Goal: Task Accomplishment & Management: Manage account settings

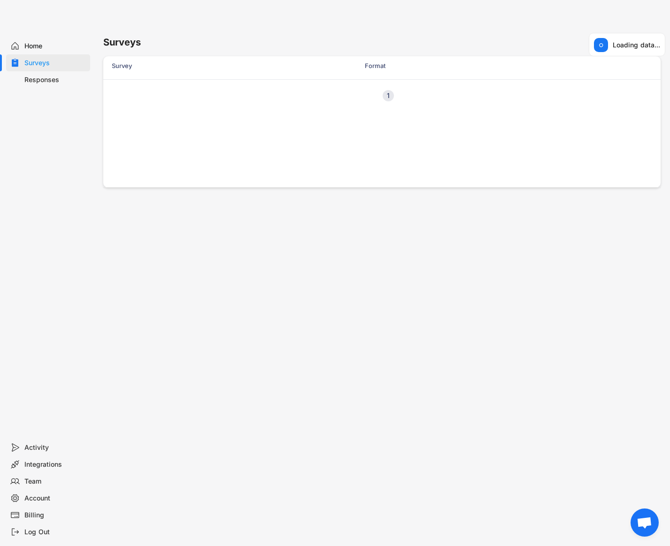
click at [37, 48] on div "Home" at bounding box center [55, 46] width 62 height 9
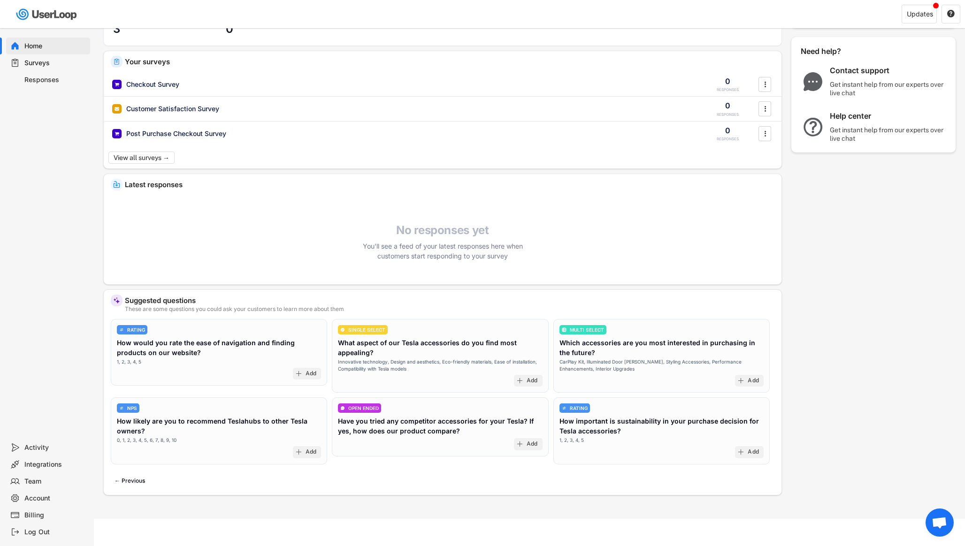
scroll to position [49, 0]
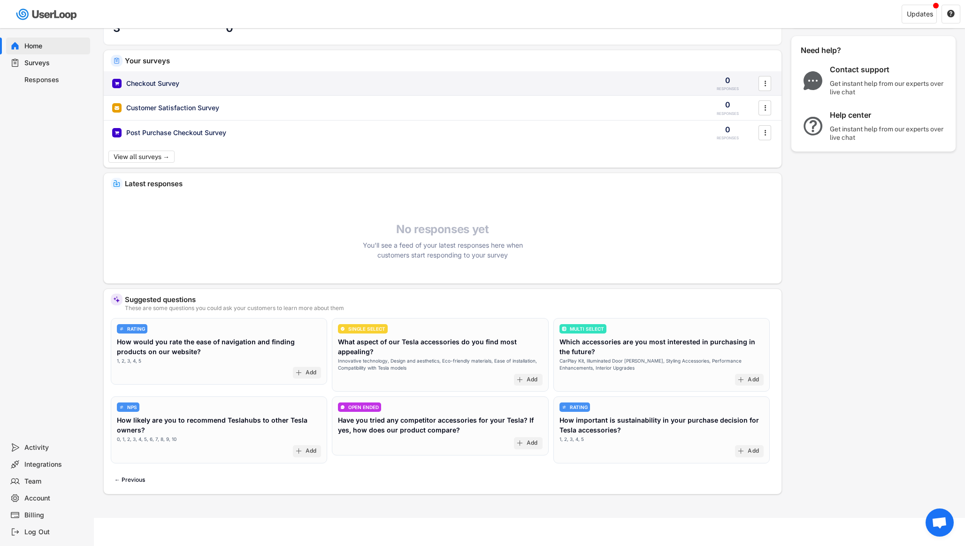
click at [161, 83] on div "Checkout Survey" at bounding box center [152, 83] width 53 height 9
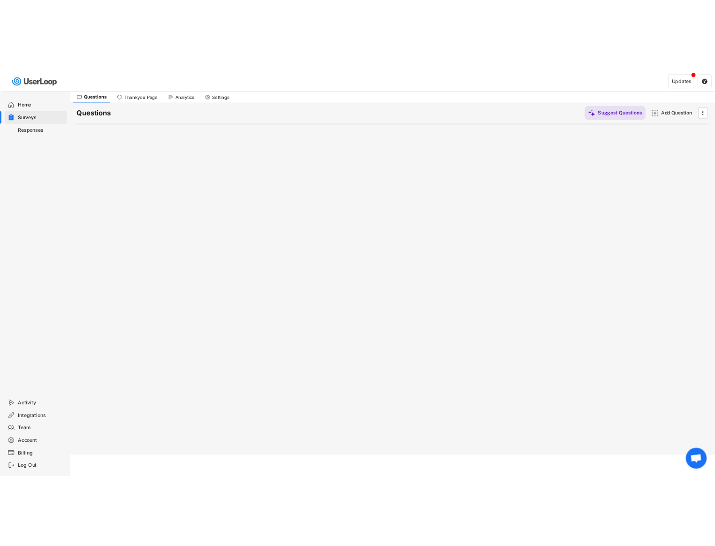
scroll to position [28, 0]
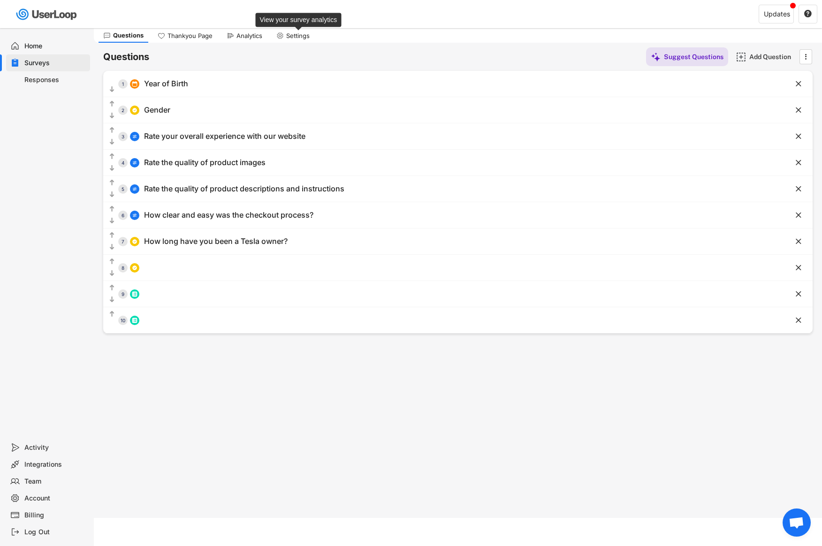
click at [286, 37] on div "Settings" at bounding box center [297, 36] width 23 height 8
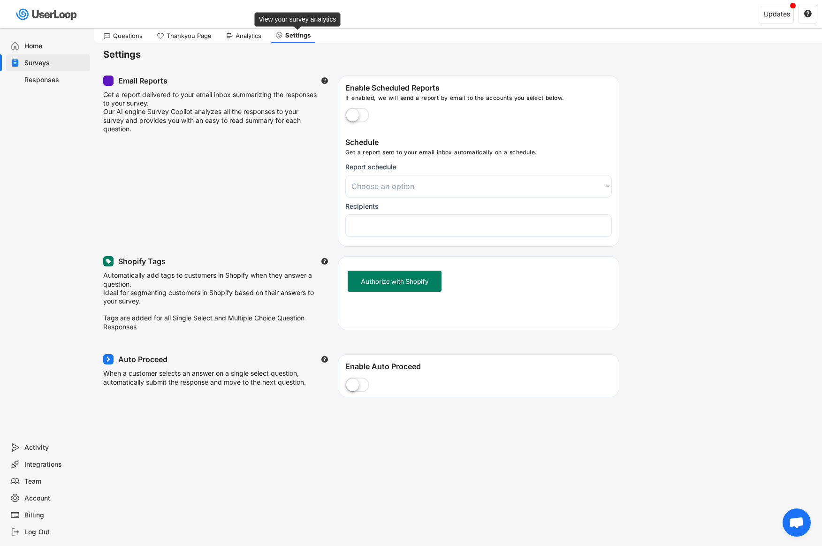
select select
click at [244, 36] on div "Analytics" at bounding box center [249, 36] width 26 height 8
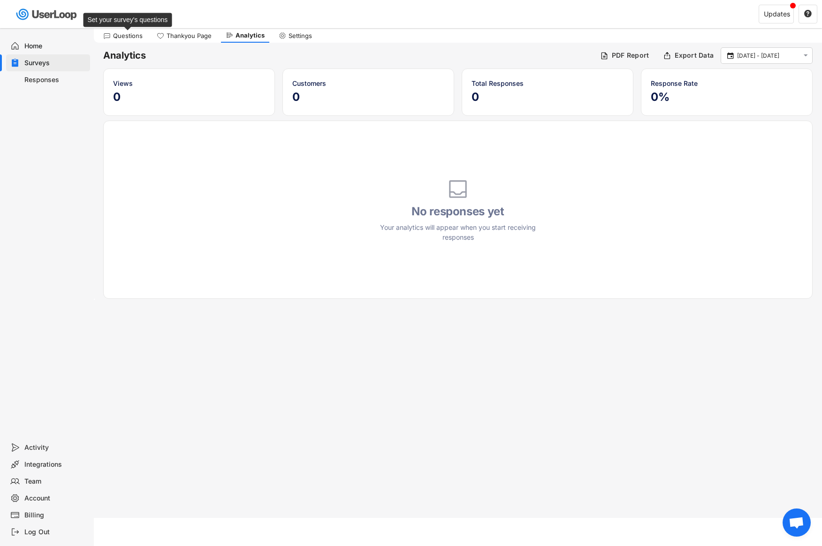
click at [135, 38] on div "Questions" at bounding box center [128, 36] width 30 height 8
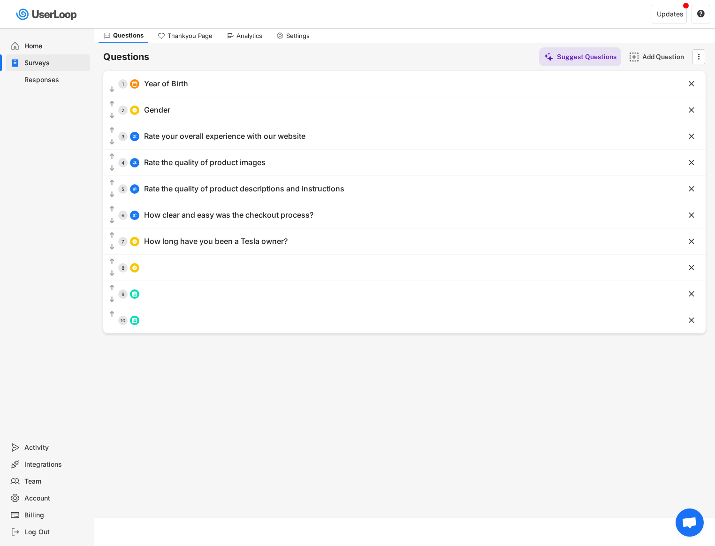
click at [42, 13] on img at bounding box center [47, 14] width 66 height 19
